Goal: Information Seeking & Learning: Check status

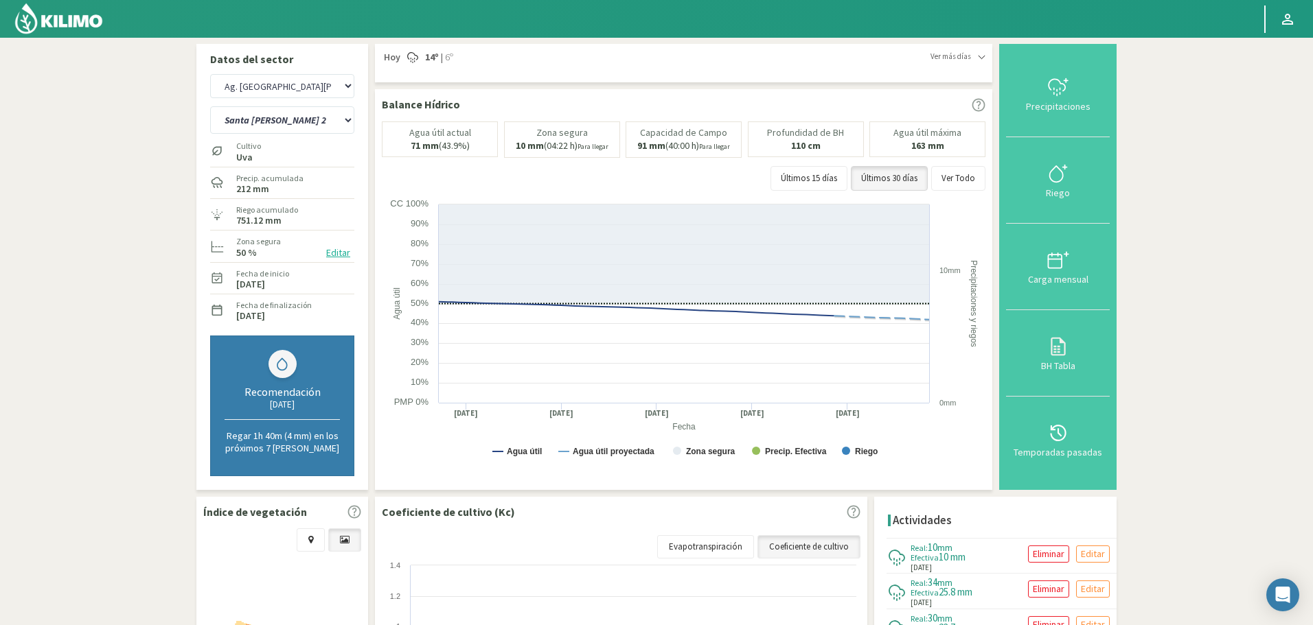
select select "28: Object"
click at [80, 19] on img at bounding box center [59, 18] width 90 height 33
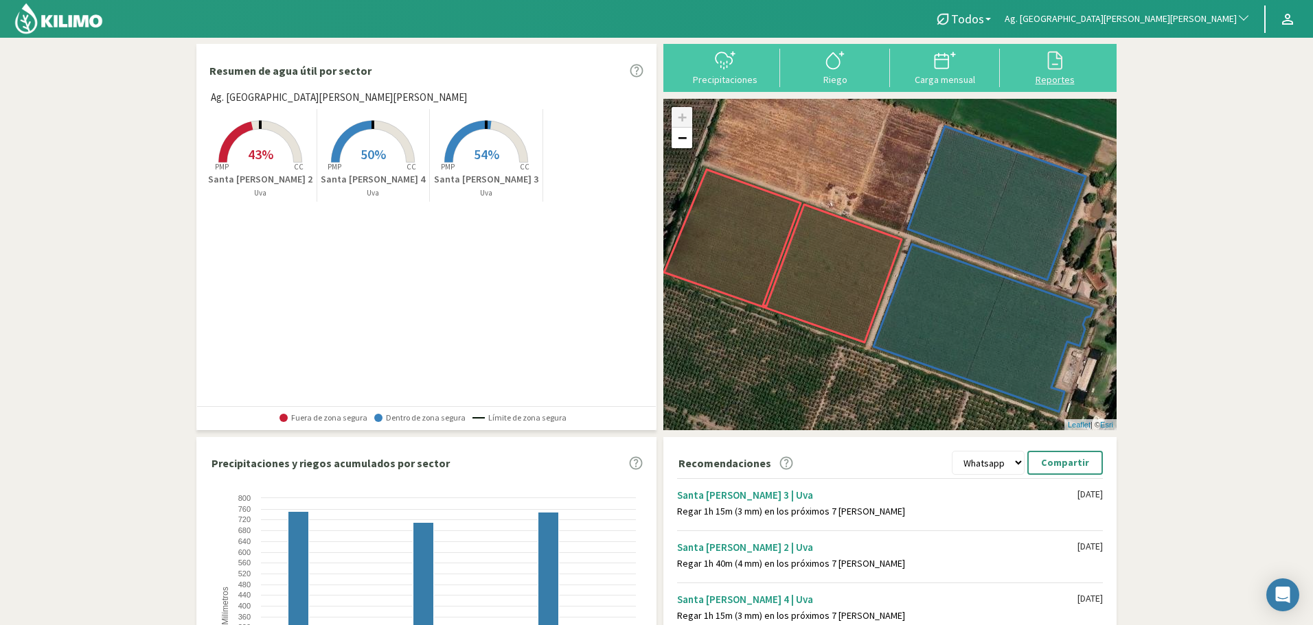
click at [1050, 71] on svg-icon at bounding box center [1055, 68] width 22 height 12
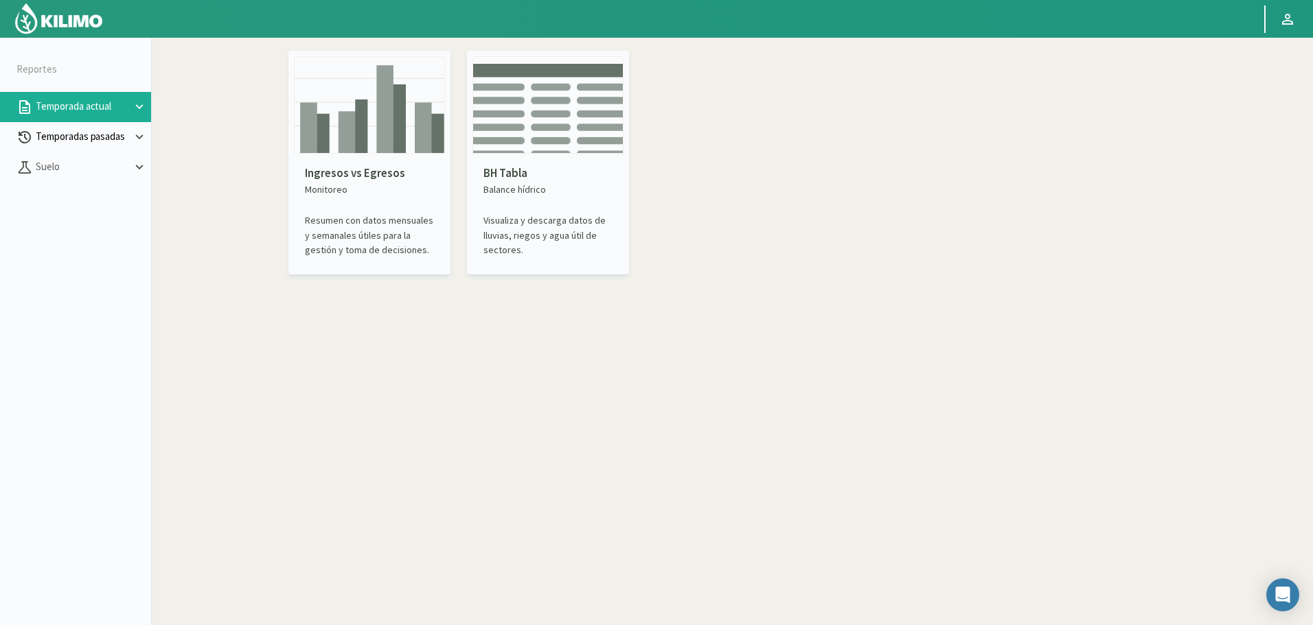
click at [76, 129] on p "Temporadas pasadas" at bounding box center [82, 137] width 99 height 16
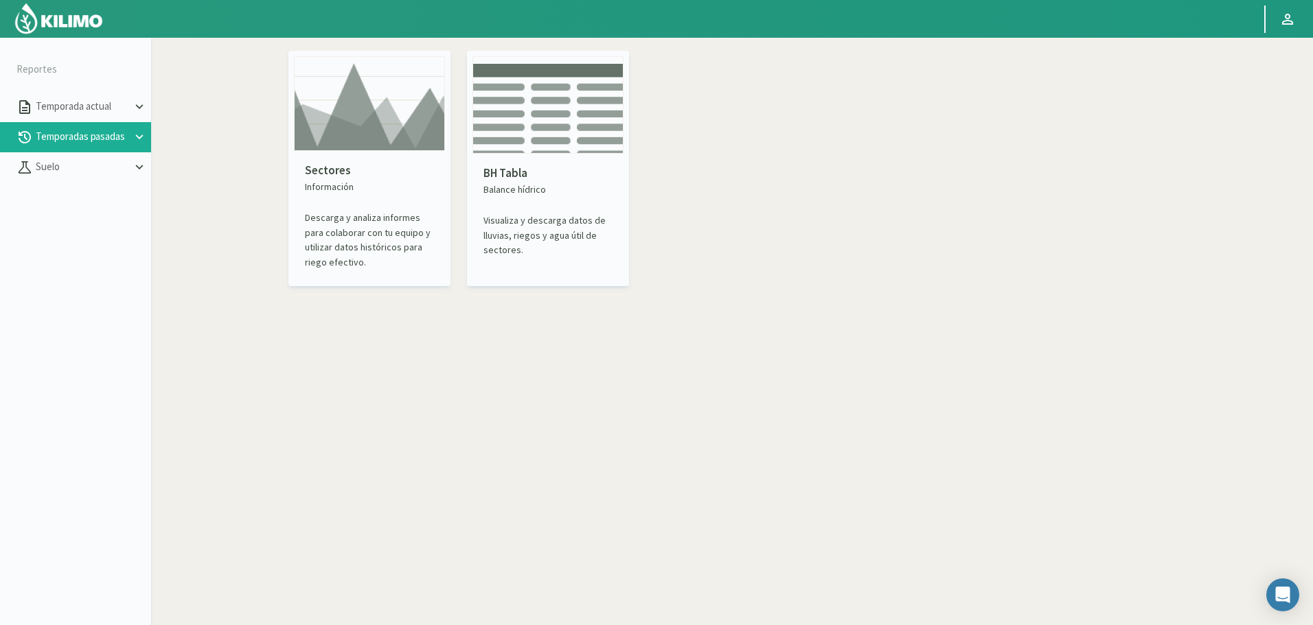
click at [366, 97] on img at bounding box center [369, 103] width 151 height 95
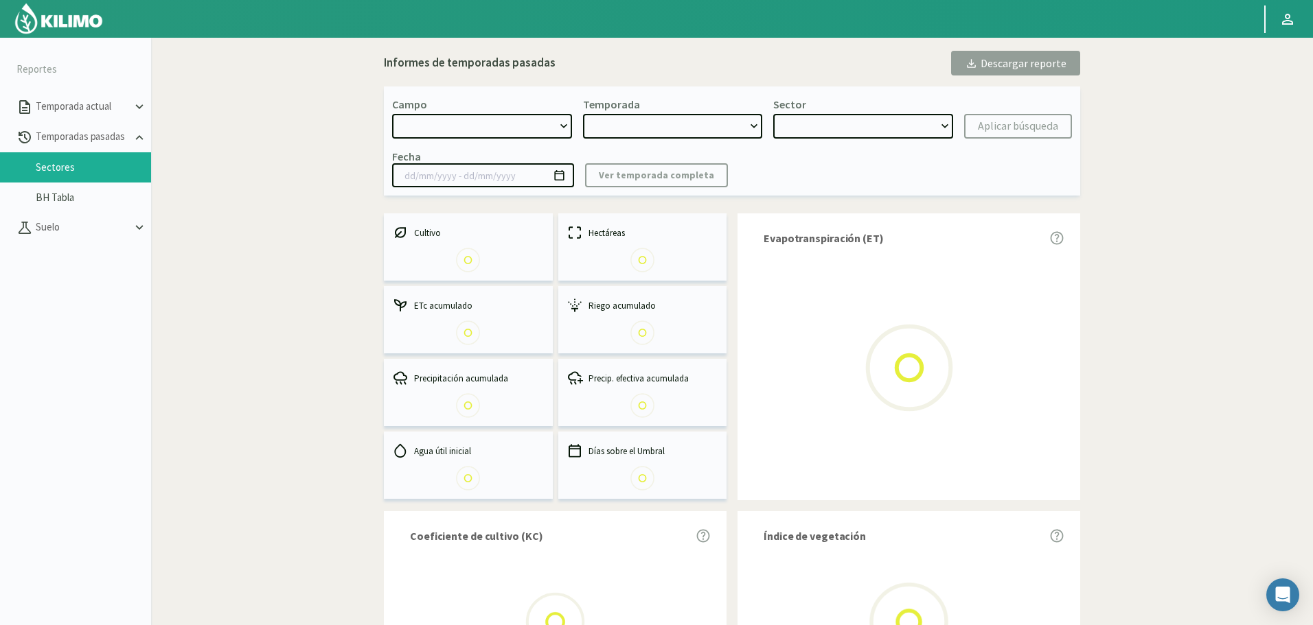
select select "0: Object"
type input "[DATE] - [DATE]"
select select "0: 2023"
select select "0: Object"
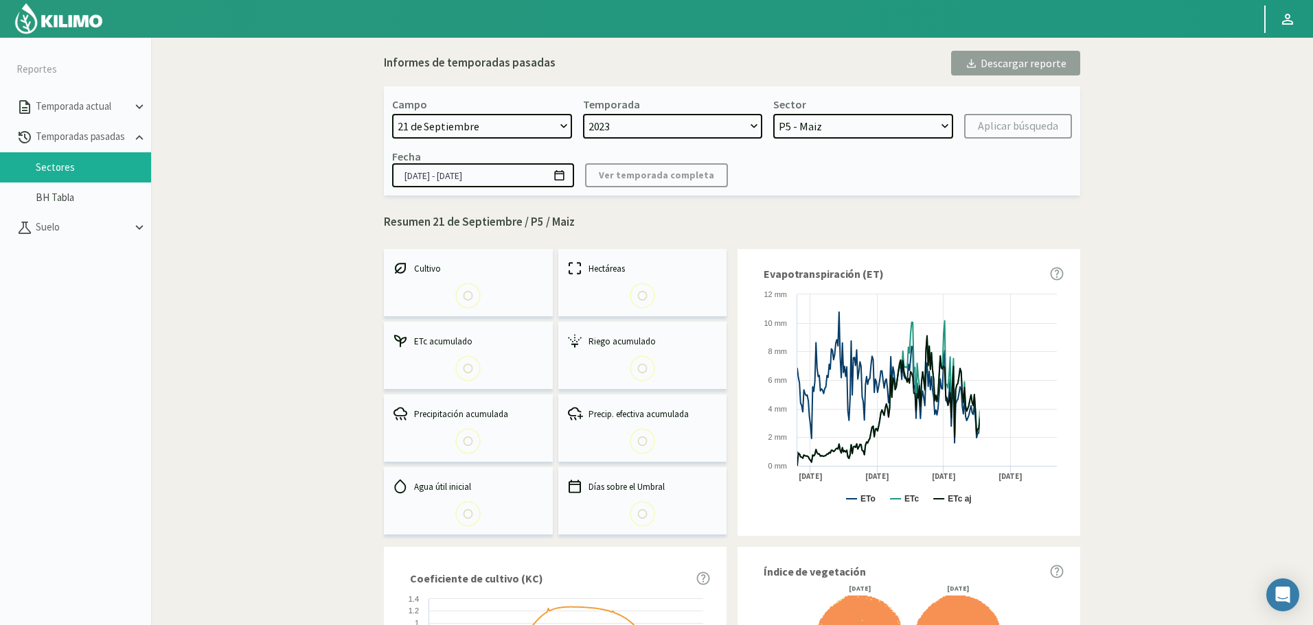
click at [476, 120] on select "21 de Septiembre 8 Fuegos Acograpes - Ag. [PERSON_NAME] - Ag. [GEOGRAPHIC_DATA]…" at bounding box center [482, 126] width 180 height 25
select select "1406: Object"
click at [392, 114] on select "21 de Septiembre 8 Fuegos Acograpes - Ag. [PERSON_NAME] - Ag. [GEOGRAPHIC_DATA]…" at bounding box center [482, 126] width 180 height 25
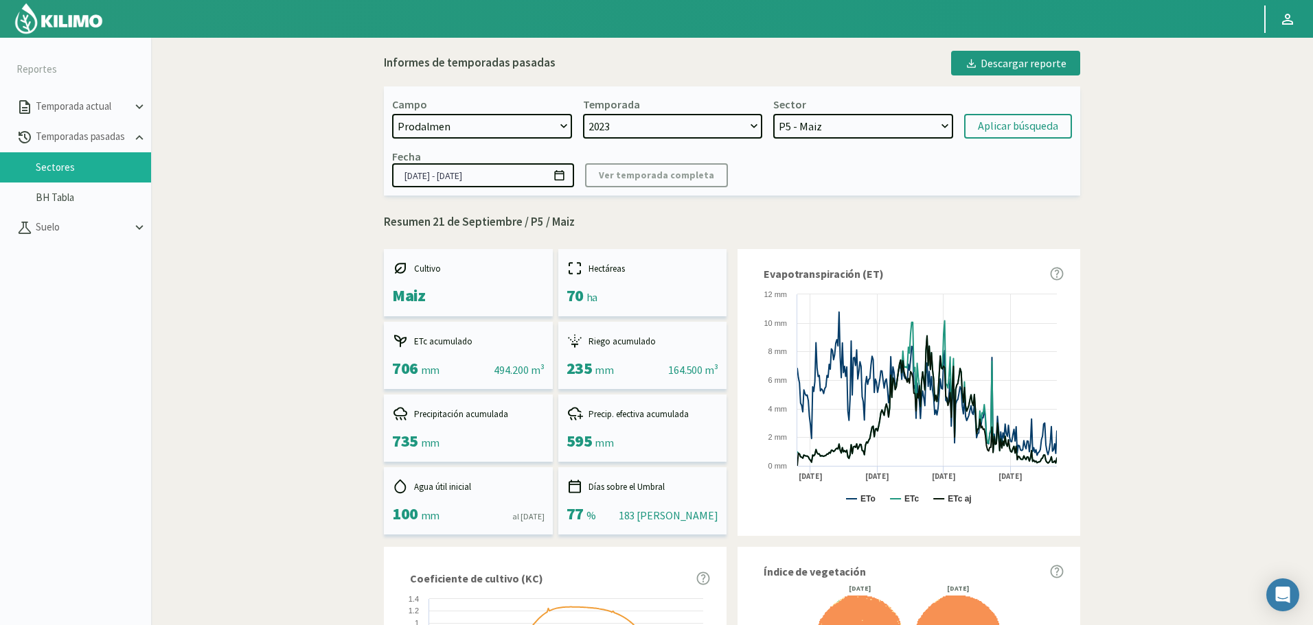
select select "2: 2024"
select select "7: Object"
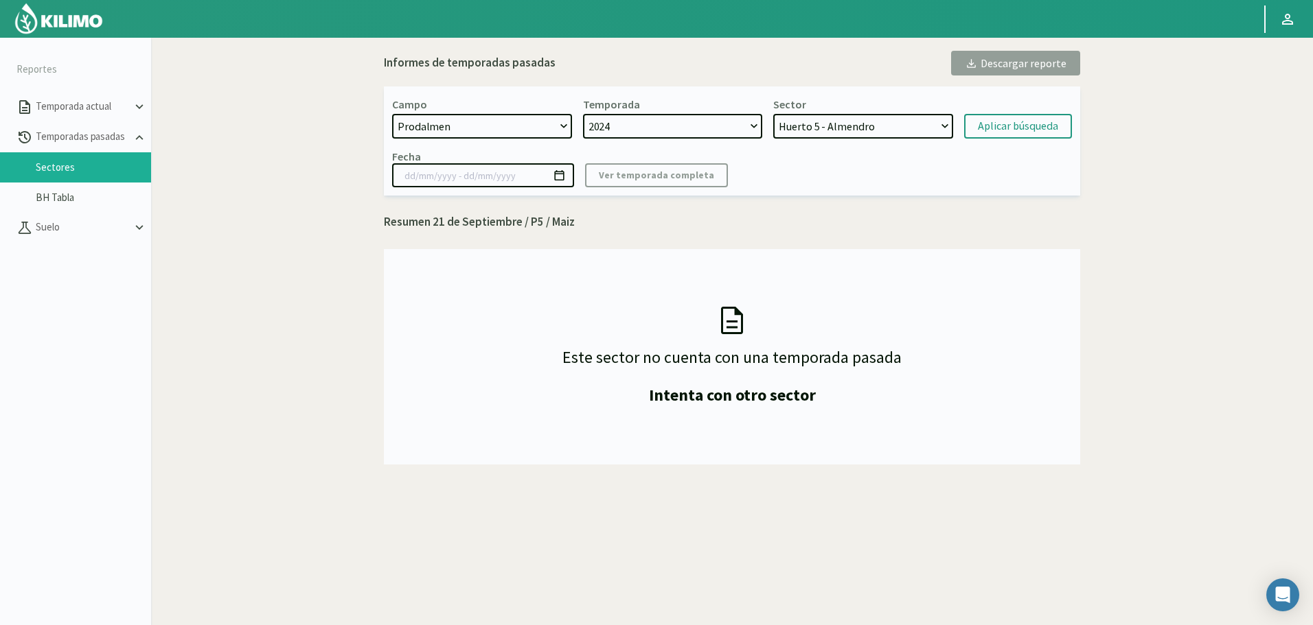
click at [645, 122] on select "2024" at bounding box center [673, 126] width 180 height 25
click at [644, 120] on select "2024" at bounding box center [673, 126] width 180 height 25
click at [889, 135] on select "Huerto 5 - Almendro Huerto 6 - Almendro Huerto 7 - Almendros Huerto 4 - Almendr…" at bounding box center [863, 126] width 180 height 25
click at [773, 114] on select "Huerto 5 - Almendro Huerto 6 - Almendro Huerto 7 - Almendros Huerto 4 - Almendr…" at bounding box center [863, 126] width 180 height 25
click at [1000, 121] on div "Aplicar búsqueda" at bounding box center [1018, 126] width 80 height 16
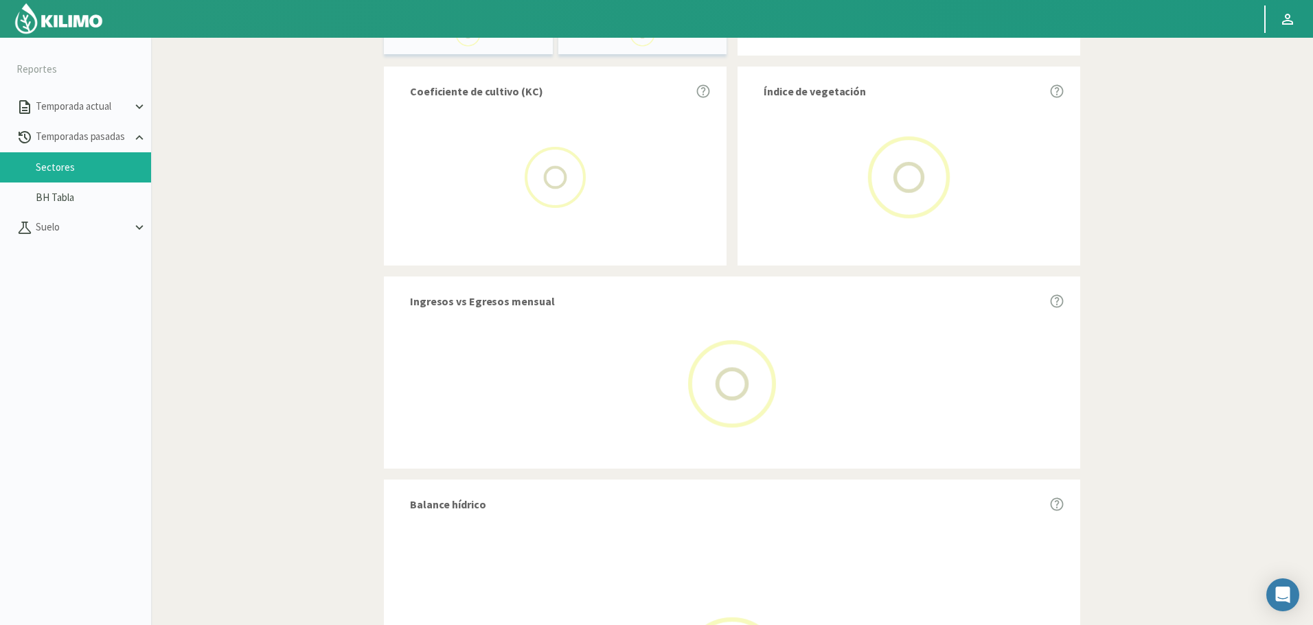
scroll to position [618, 0]
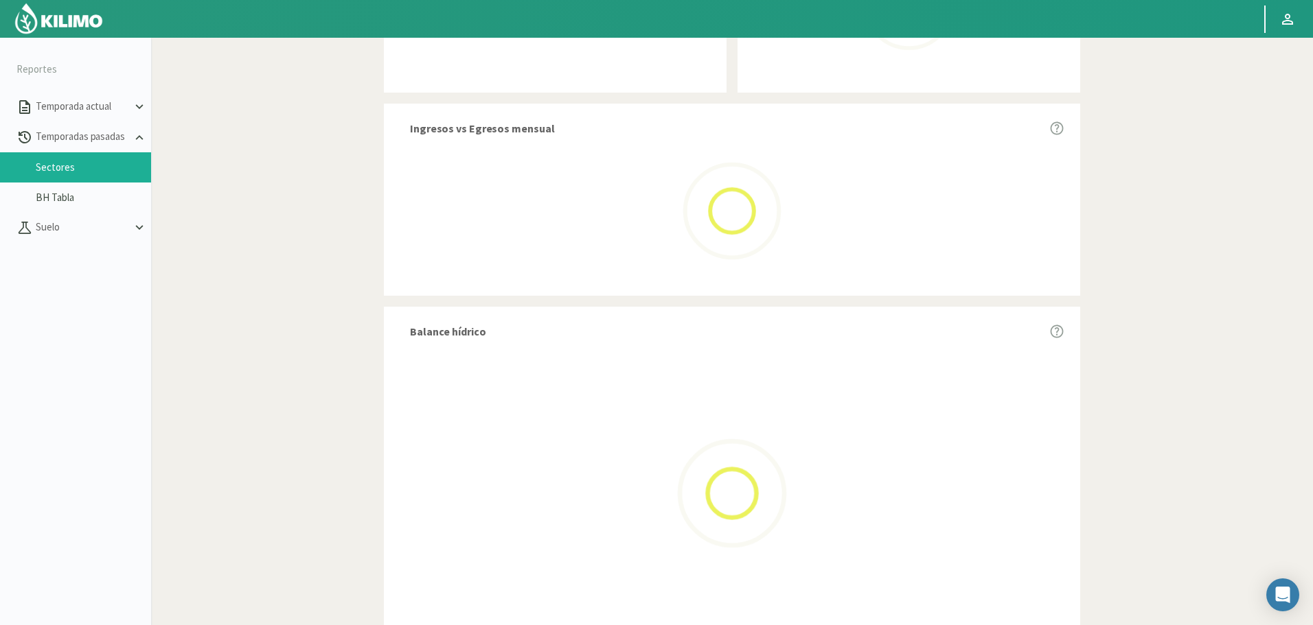
select select "1406: Object"
type input "[DATE] - [DATE]"
select select "0: 2024"
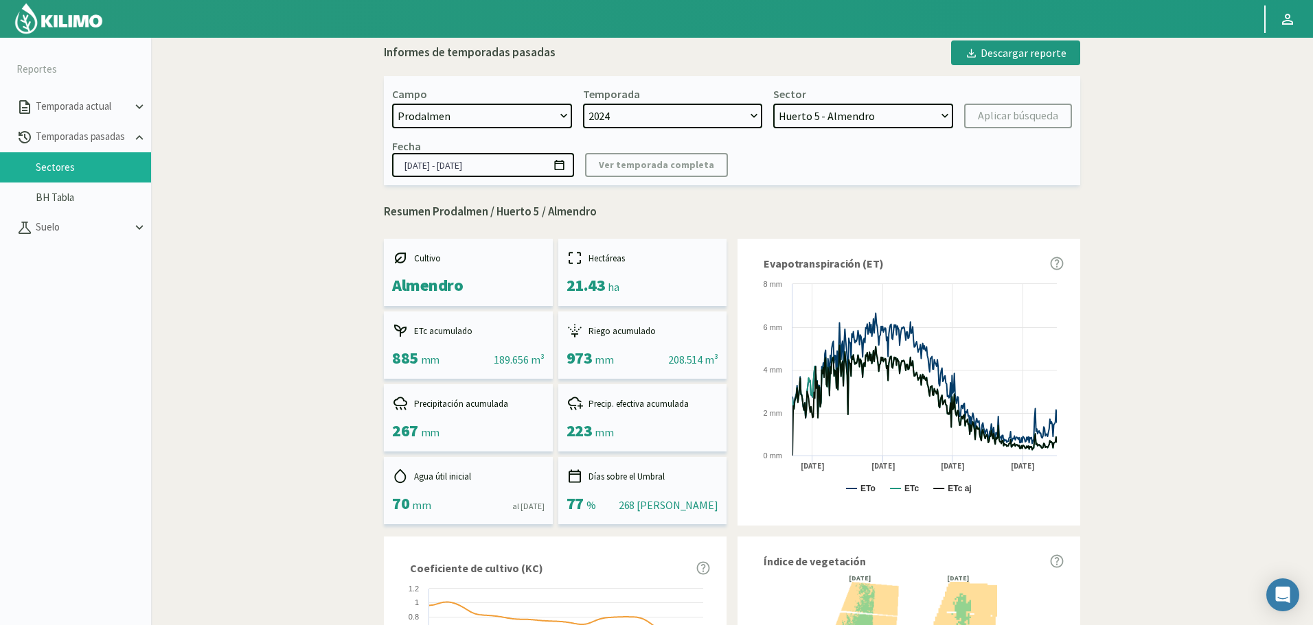
scroll to position [0, 0]
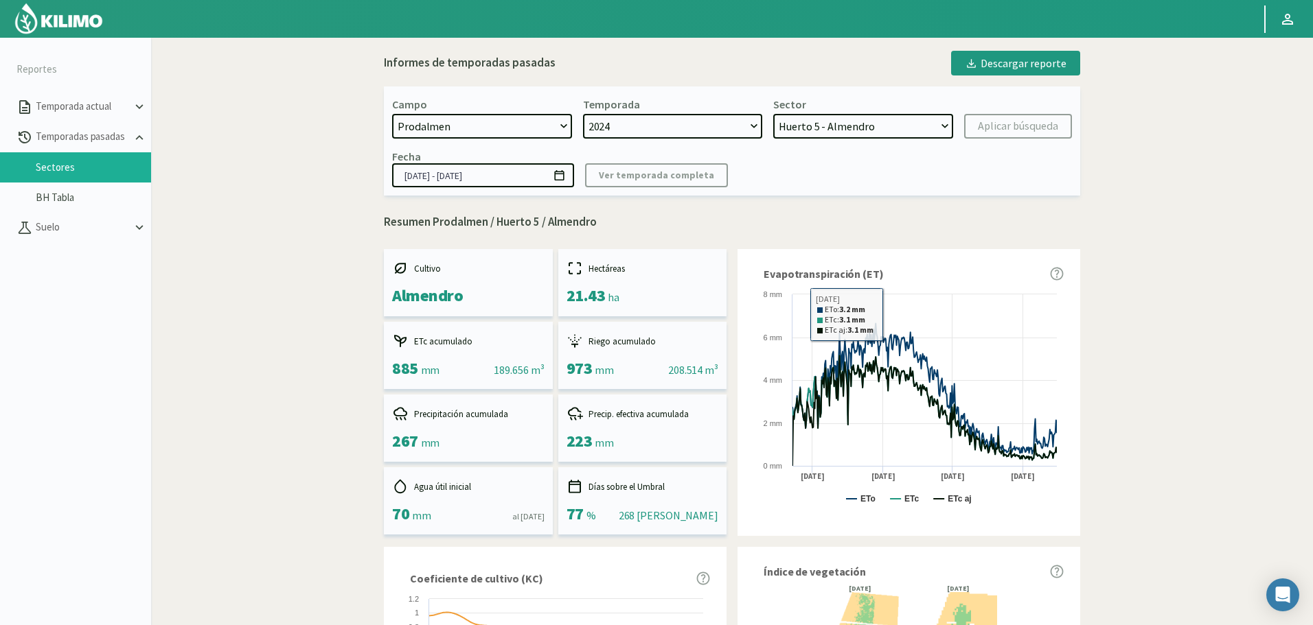
click at [855, 119] on select "Huerto 5 - Almendro Huerto 6 - Almendro Huerto 7 - Almendros Huerto 4 - Almendr…" at bounding box center [863, 126] width 180 height 25
click at [773, 114] on select "Huerto 5 - Almendro Huerto 6 - Almendro Huerto 7 - Almendros Huerto 4 - Almendr…" at bounding box center [863, 126] width 180 height 25
click at [1009, 125] on div "Aplicar búsqueda" at bounding box center [1018, 126] width 80 height 16
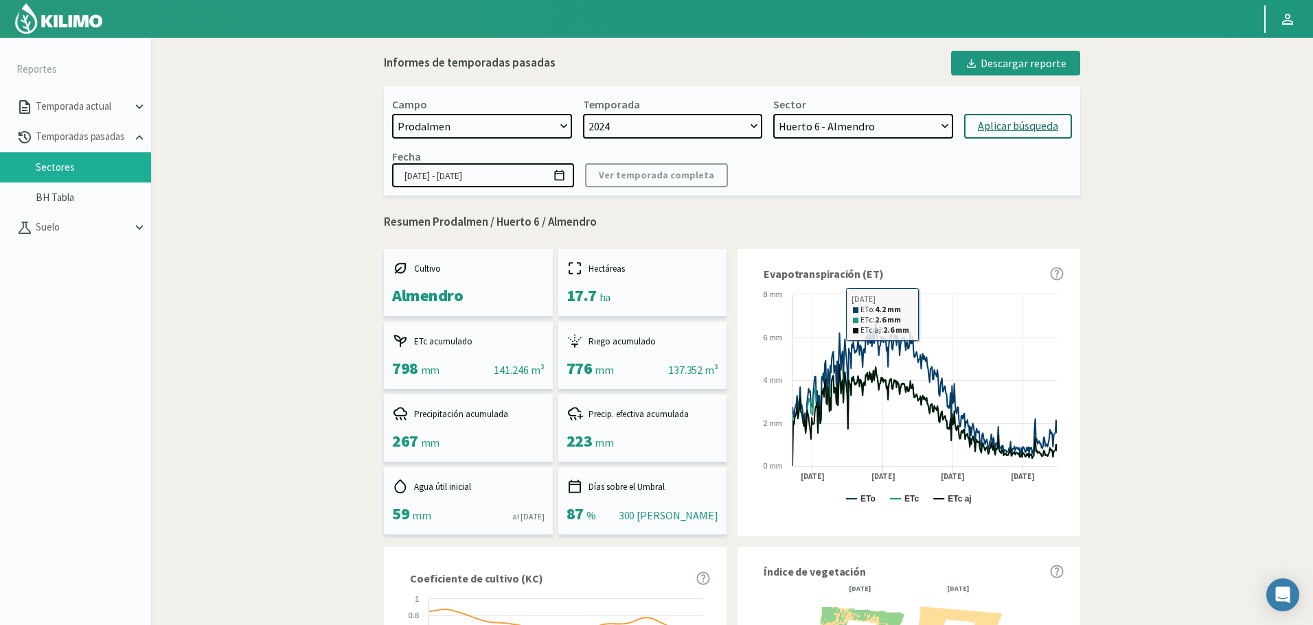
click at [827, 124] on select "Huerto 5 - Almendro Huerto 6 - Almendro Huerto 7 - Almendros Huerto 4 - Almendr…" at bounding box center [863, 126] width 180 height 25
select select "9: Object"
click at [773, 114] on select "Huerto 5 - Almendro Huerto 6 - Almendro Huerto 7 - Almendros Huerto 4 - Almendr…" at bounding box center [863, 126] width 180 height 25
click at [1017, 116] on button "Aplicar búsqueda" at bounding box center [1018, 126] width 108 height 25
type input "[DATE] - [DATE]"
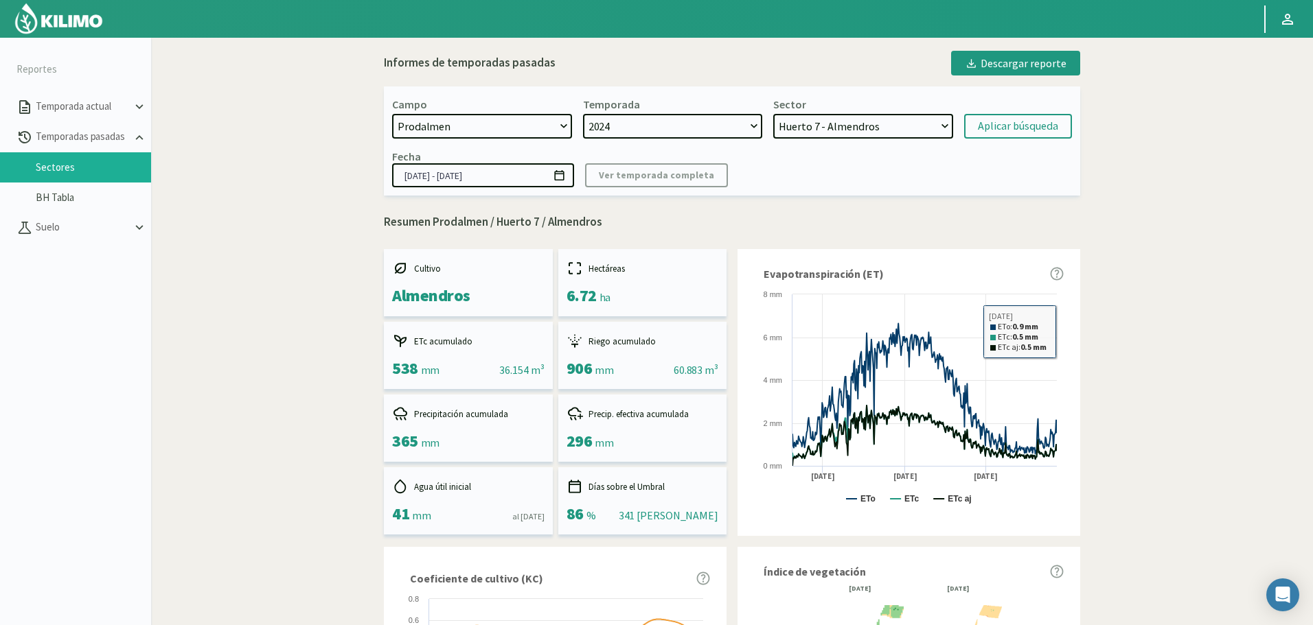
click at [911, 122] on select "Huerto 5 - Almendro Huerto 6 - Almendro Huerto 7 - Almendros Huerto 4 - Almendr…" at bounding box center [863, 126] width 180 height 25
click at [773, 114] on select "Huerto 5 - Almendro Huerto 6 - Almendro Huerto 7 - Almendros Huerto 4 - Almendr…" at bounding box center [863, 126] width 180 height 25
click at [1006, 127] on div "Aplicar búsqueda" at bounding box center [1018, 126] width 80 height 16
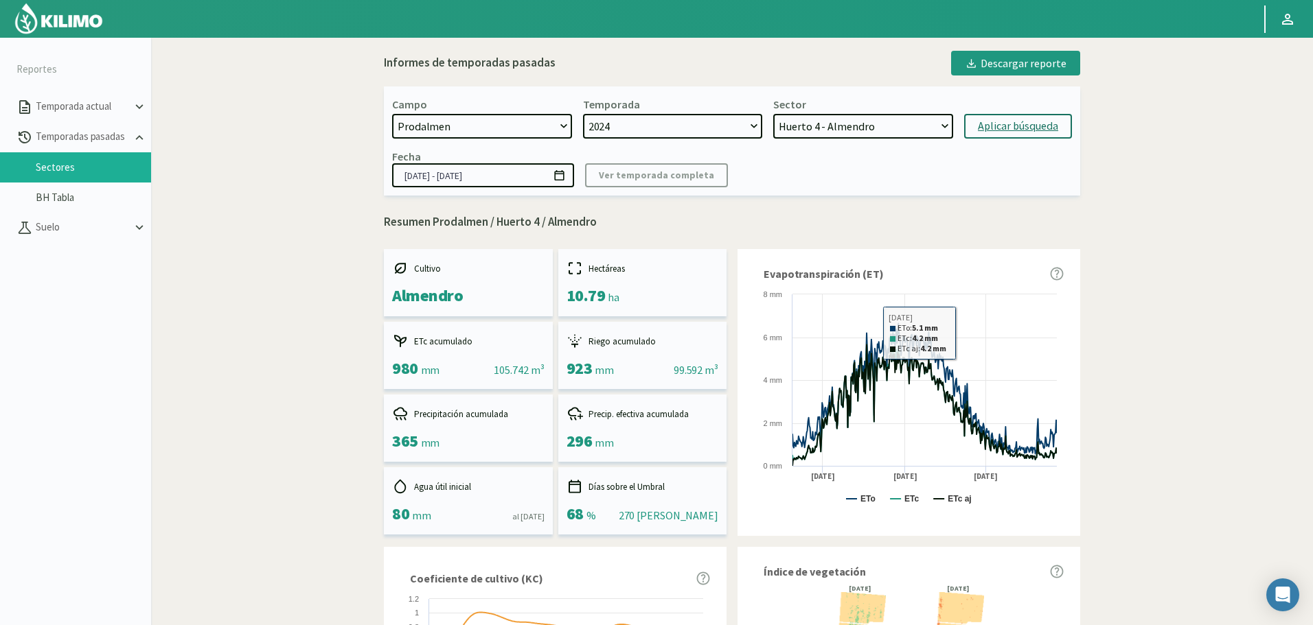
click at [858, 123] on select "Huerto 5 - Almendro Huerto 6 - Almendro Huerto 7 - Almendros Huerto 4 - Almendr…" at bounding box center [863, 126] width 180 height 25
click at [773, 114] on select "Huerto 5 - Almendro Huerto 6 - Almendro Huerto 7 - Almendros Huerto 4 - Almendr…" at bounding box center [863, 126] width 180 height 25
click at [1014, 133] on div "Aplicar búsqueda" at bounding box center [1018, 126] width 80 height 16
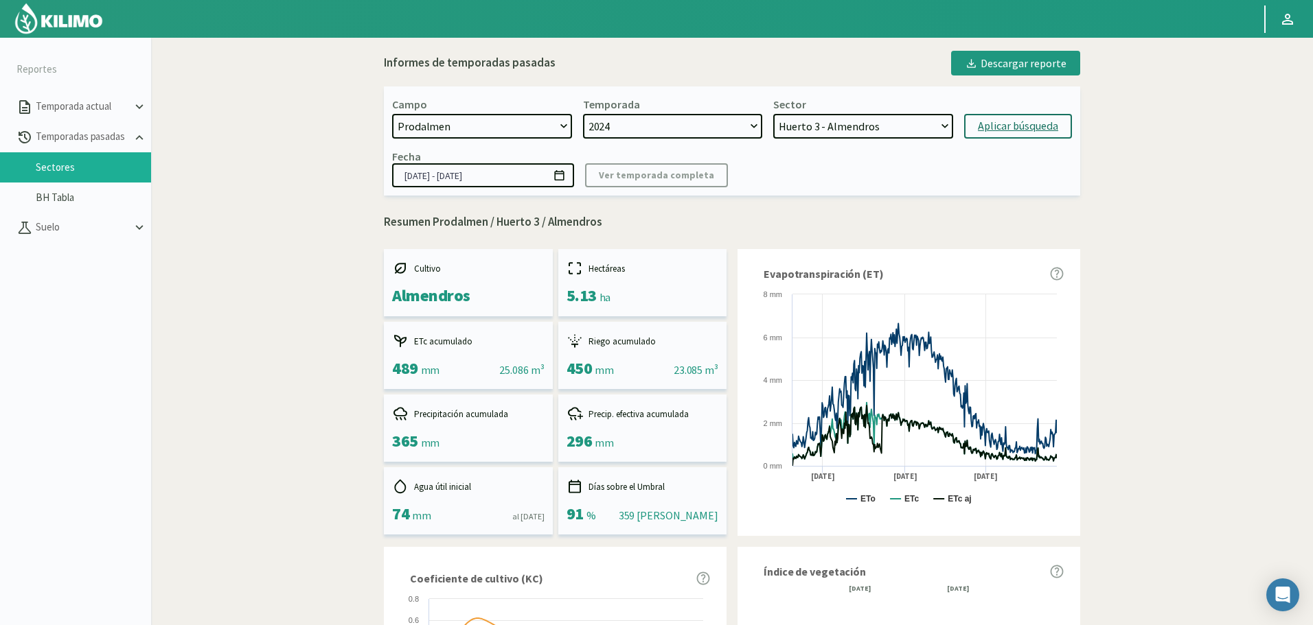
click at [864, 126] on select "Huerto 5 - Almendro Huerto 6 - Almendro Huerto 7 - Almendros Huerto 4 - Almendr…" at bounding box center [863, 126] width 180 height 25
click at [773, 114] on select "Huerto 5 - Almendro Huerto 6 - Almendro Huerto 7 - Almendros Huerto 4 - Almendr…" at bounding box center [863, 126] width 180 height 25
click at [1007, 130] on div "Aplicar búsqueda" at bounding box center [1018, 126] width 80 height 16
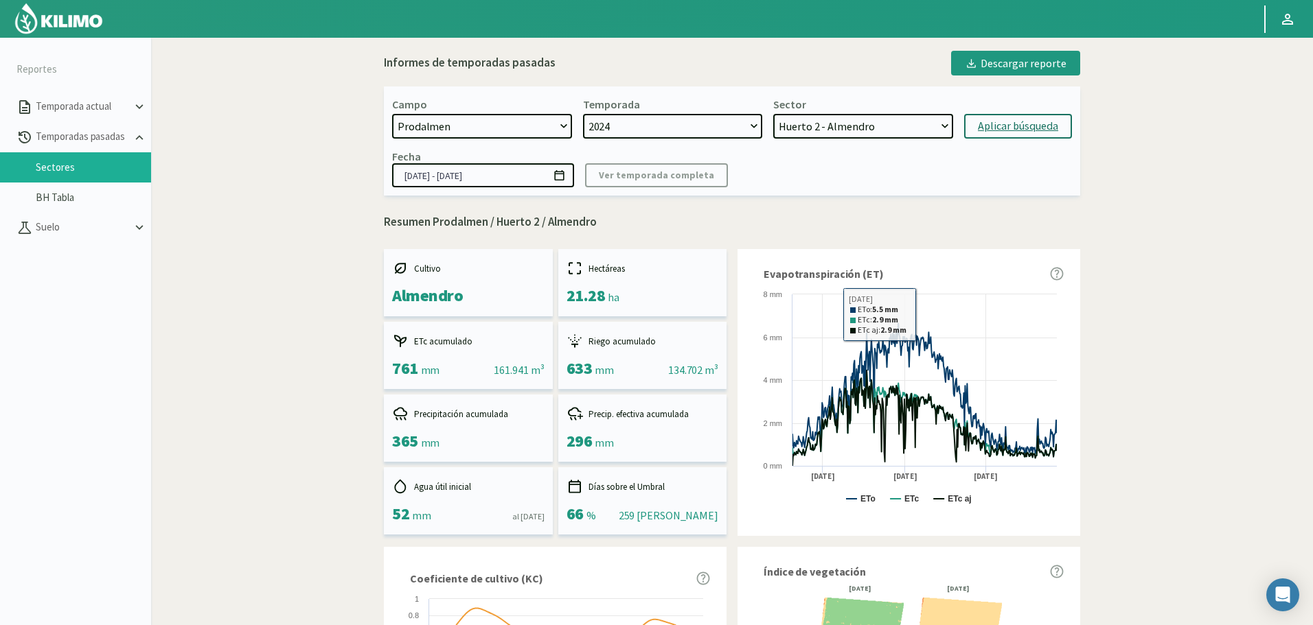
click at [875, 122] on select "Huerto 5 - Almendro Huerto 6 - Almendro Huerto 7 - Almendros Huerto 4 - Almendr…" at bounding box center [863, 126] width 180 height 25
click at [851, 133] on select "Huerto 5 - Almendro Huerto 6 - Almendro Huerto 7 - Almendros Huerto 4 - Almendr…" at bounding box center [863, 126] width 180 height 25
click at [773, 114] on select "Huerto 5 - Almendro Huerto 6 - Almendro Huerto 7 - Almendros Huerto 4 - Almendr…" at bounding box center [863, 126] width 180 height 25
click at [1032, 128] on div "Aplicar búsqueda" at bounding box center [1018, 126] width 80 height 16
select select "48: Object"
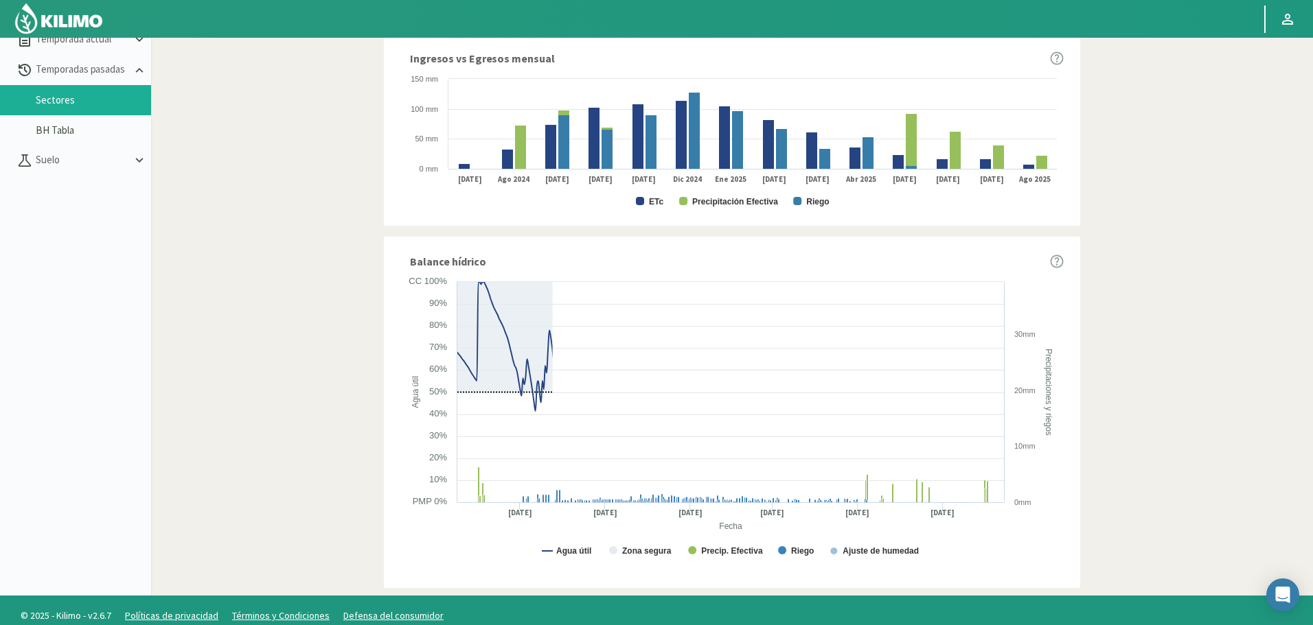
scroll to position [79, 0]
